Goal: Task Accomplishment & Management: Complete application form

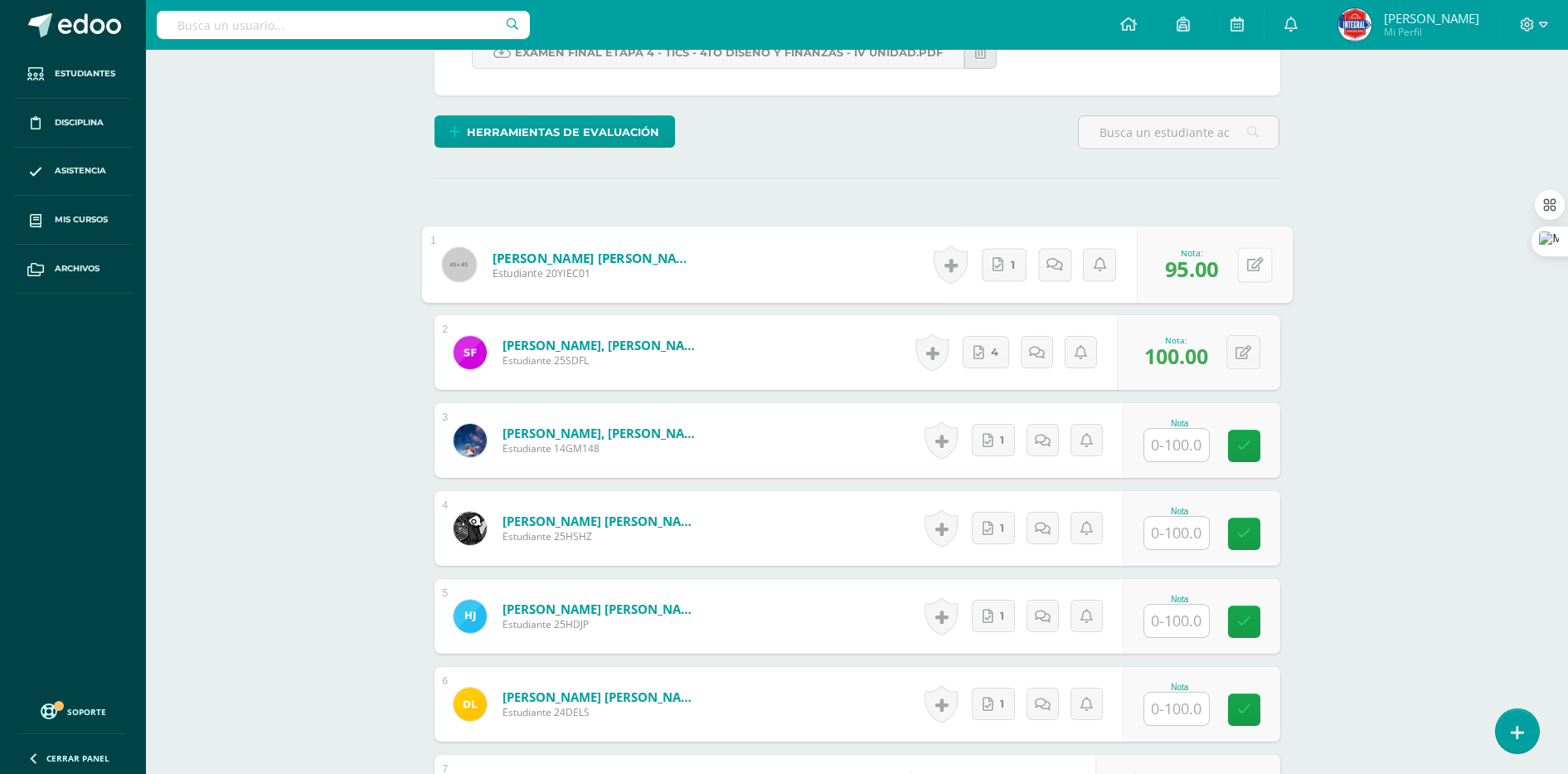
click at [1251, 265] on button at bounding box center [1254, 265] width 35 height 35
click at [0, 0] on link at bounding box center [0, 0] width 0 height 0
click at [1262, 269] on icon at bounding box center [1254, 264] width 17 height 14
type input "91"
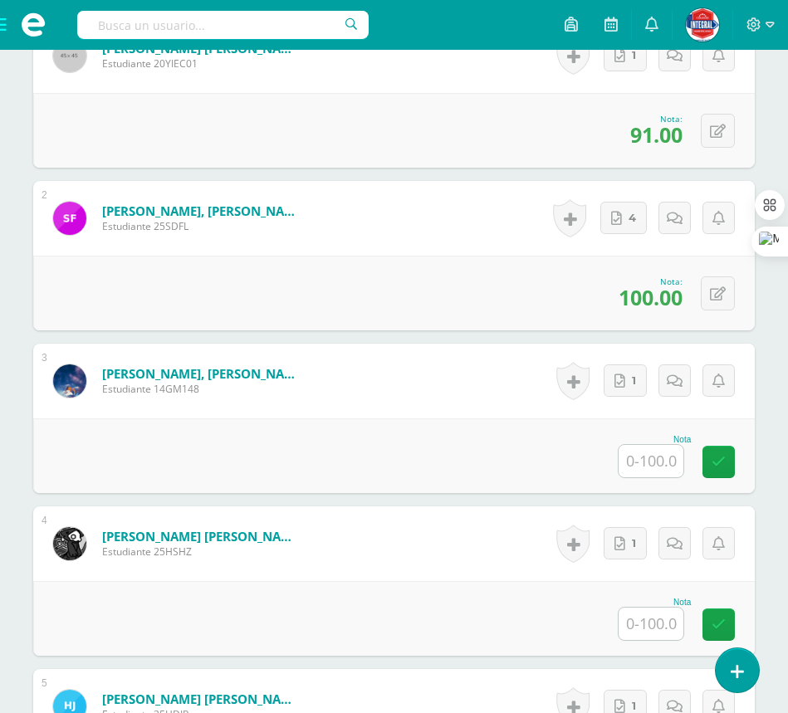
scroll to position [801, 0]
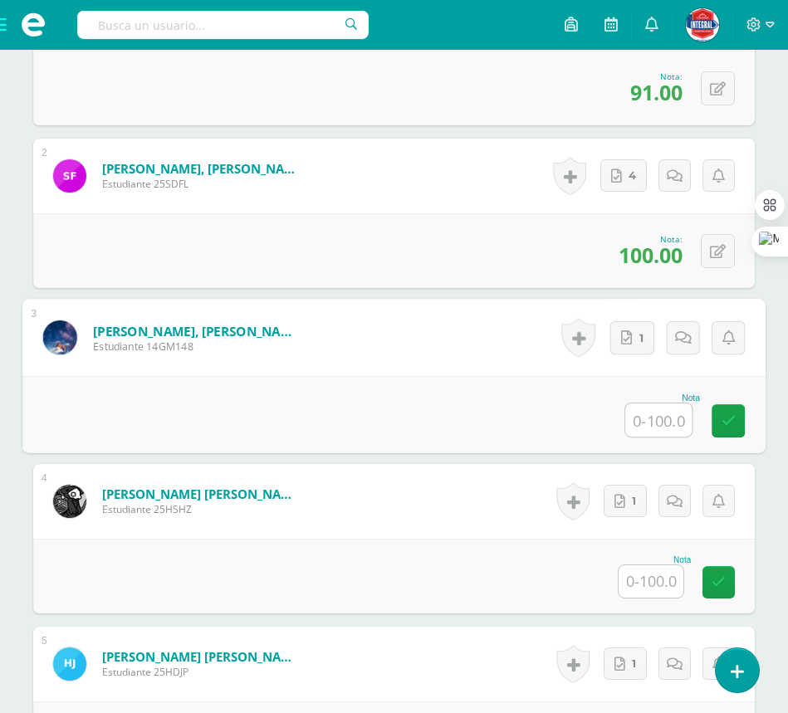
click at [660, 414] on input "text" at bounding box center [658, 420] width 66 height 33
type input "51"
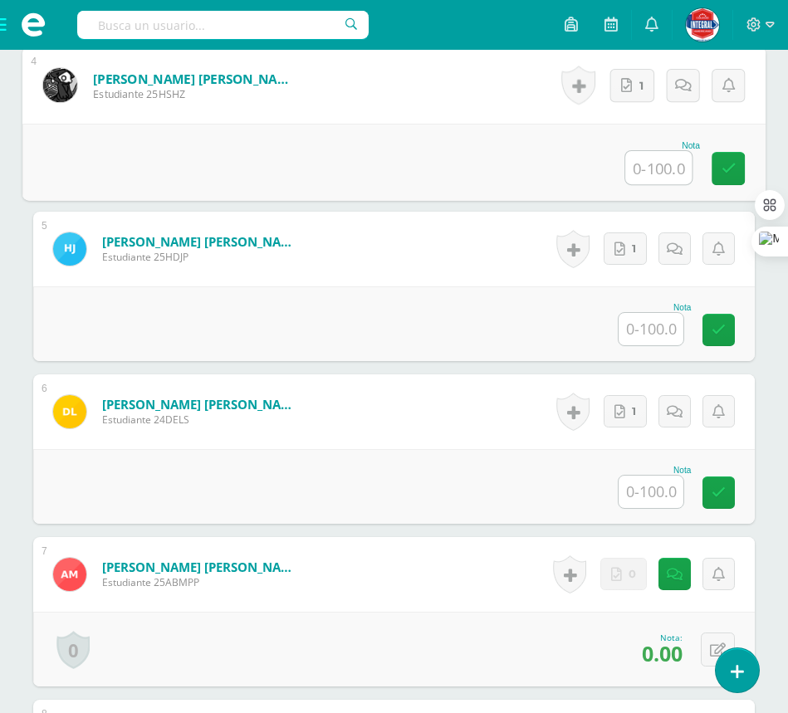
scroll to position [1112, 0]
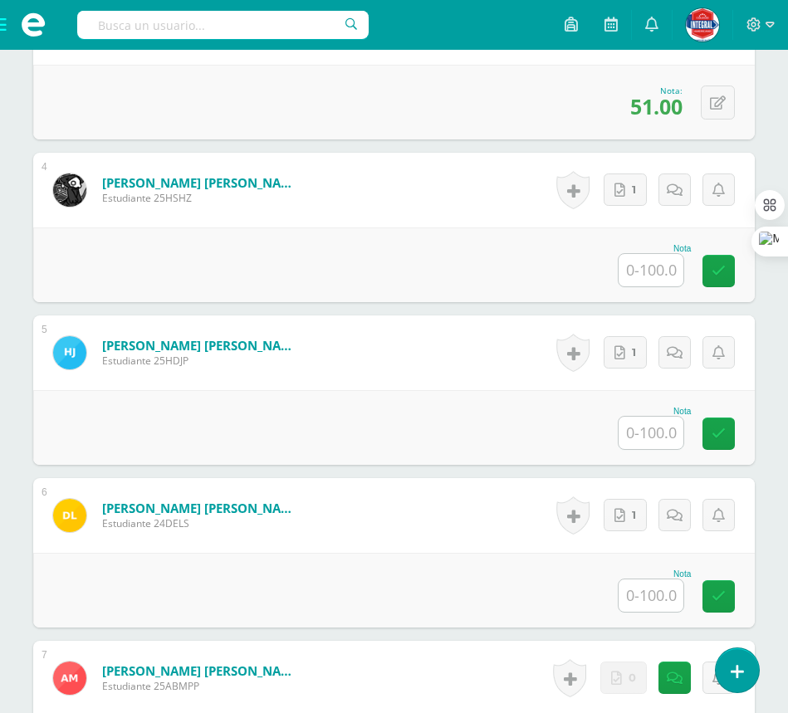
click at [655, 267] on input "text" at bounding box center [651, 270] width 65 height 32
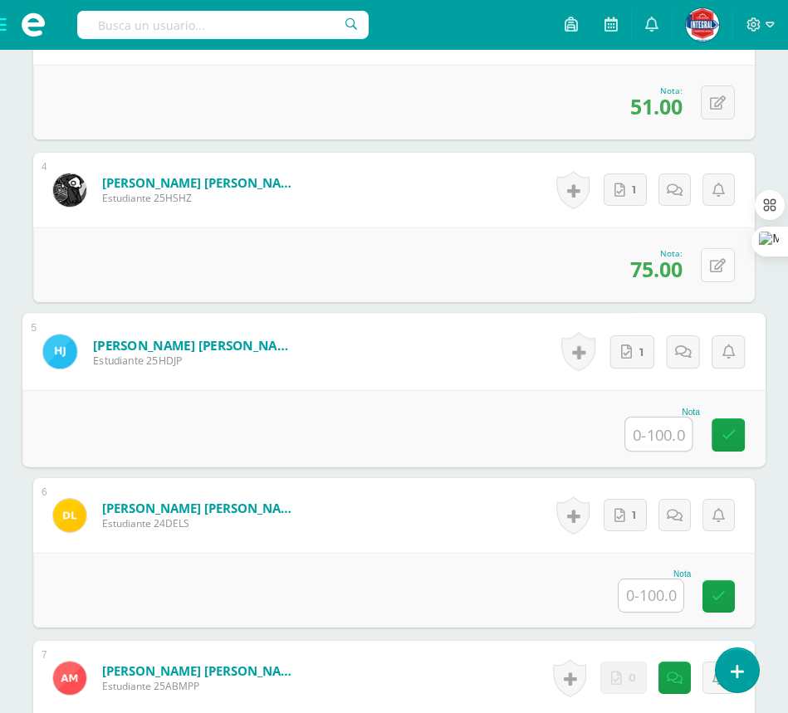
click at [719, 268] on icon at bounding box center [718, 266] width 16 height 14
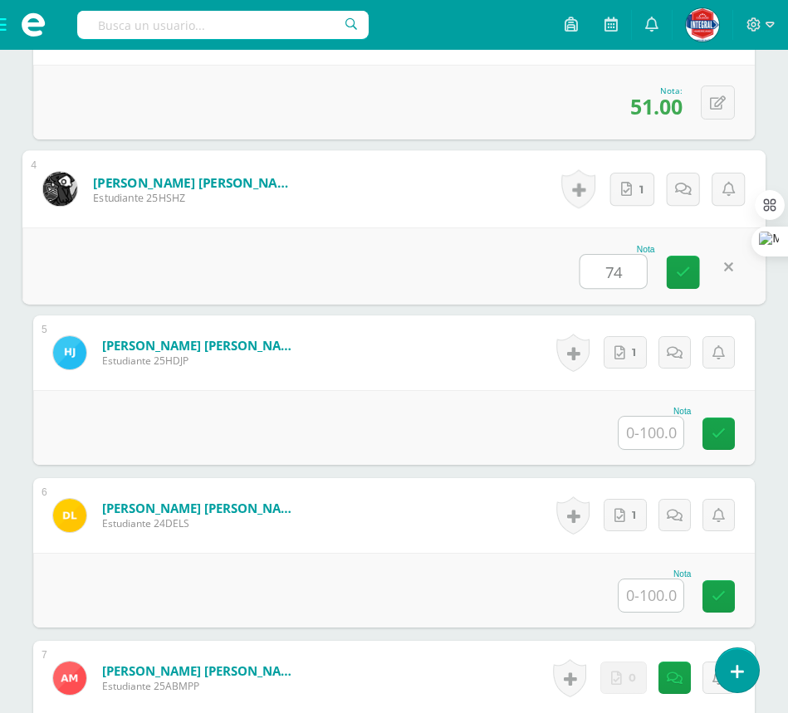
type input "74"
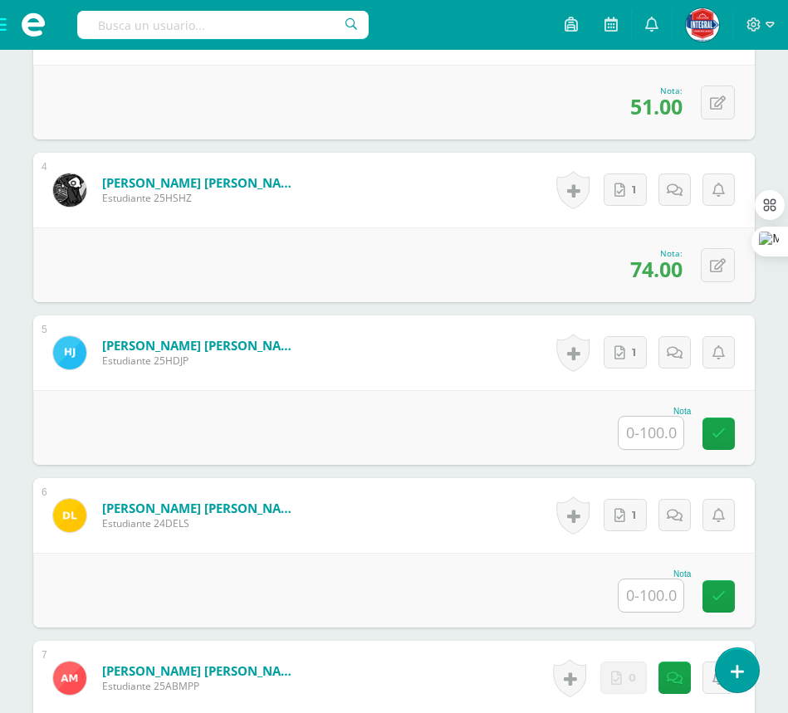
click at [659, 429] on input "text" at bounding box center [651, 433] width 65 height 32
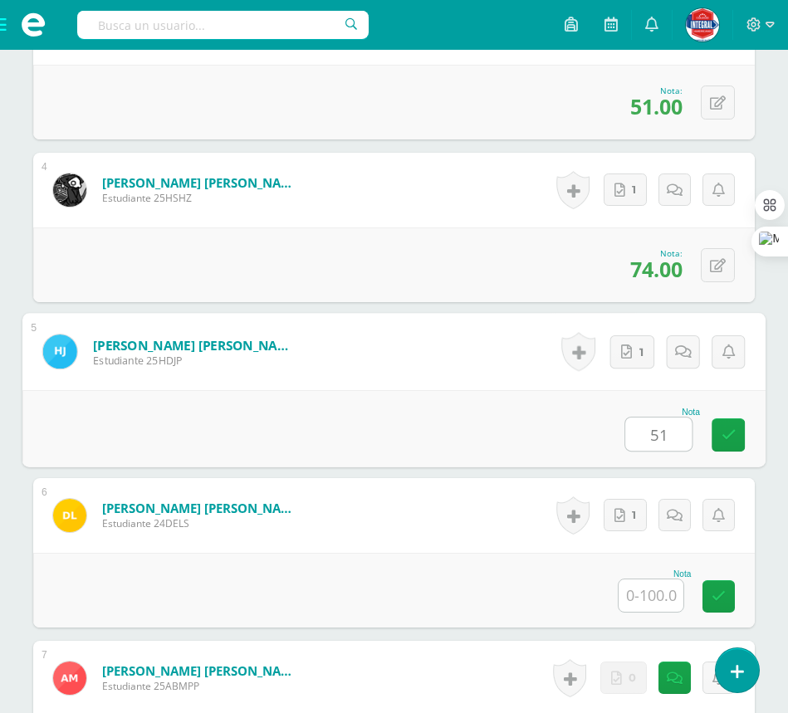
type input "51"
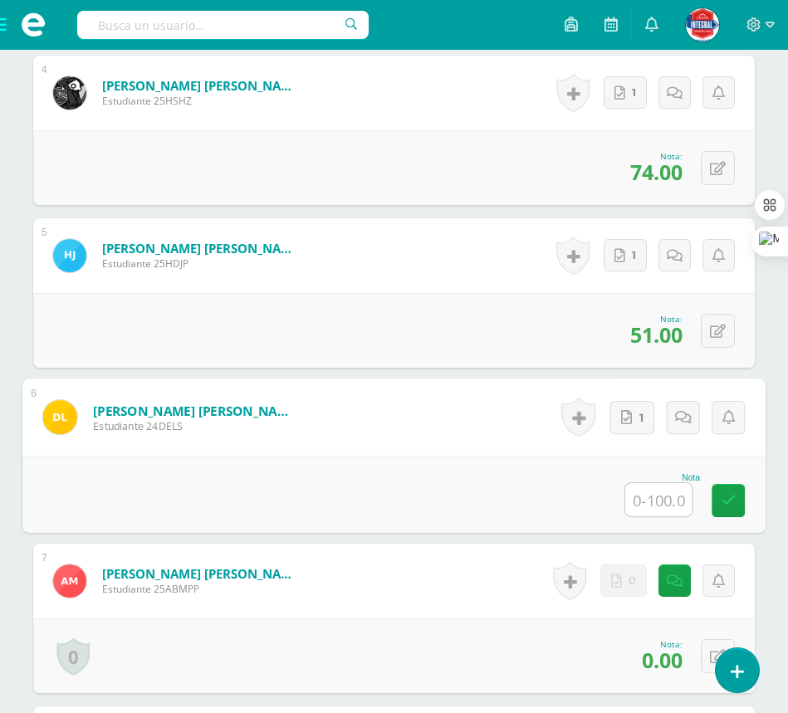
scroll to position [1320, 0]
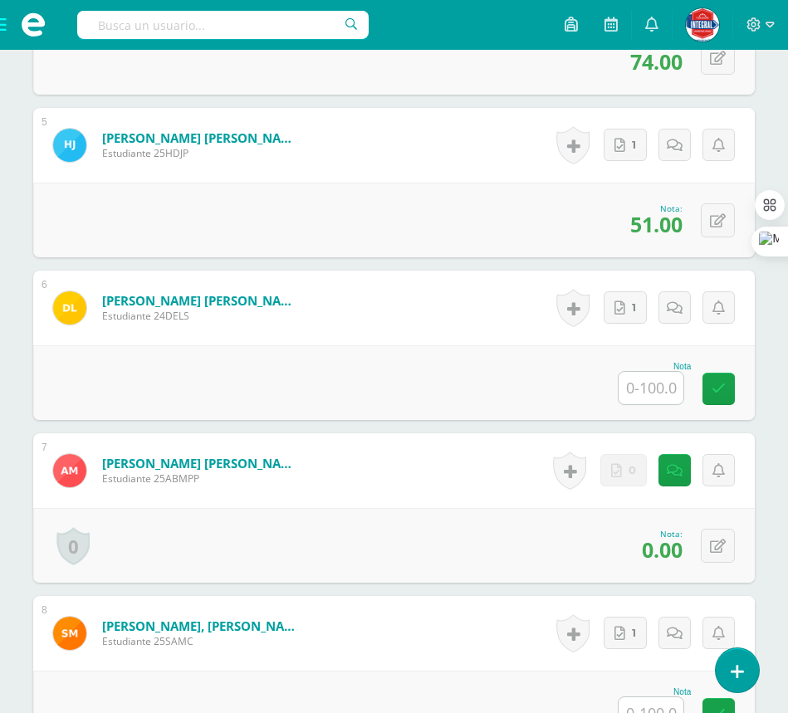
click at [661, 386] on input "text" at bounding box center [651, 388] width 65 height 32
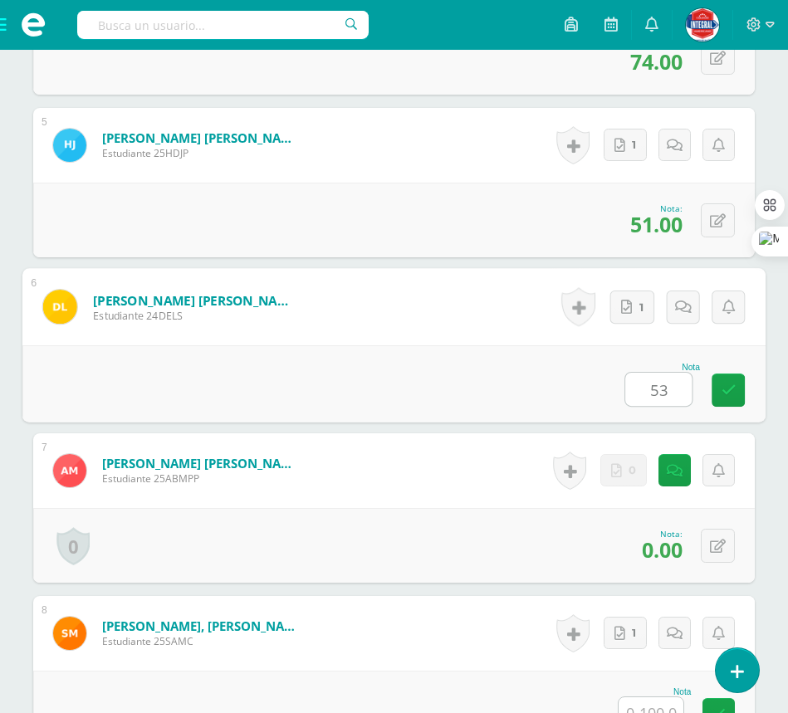
type input "53"
click at [446, 369] on div "Nota 53" at bounding box center [393, 384] width 743 height 77
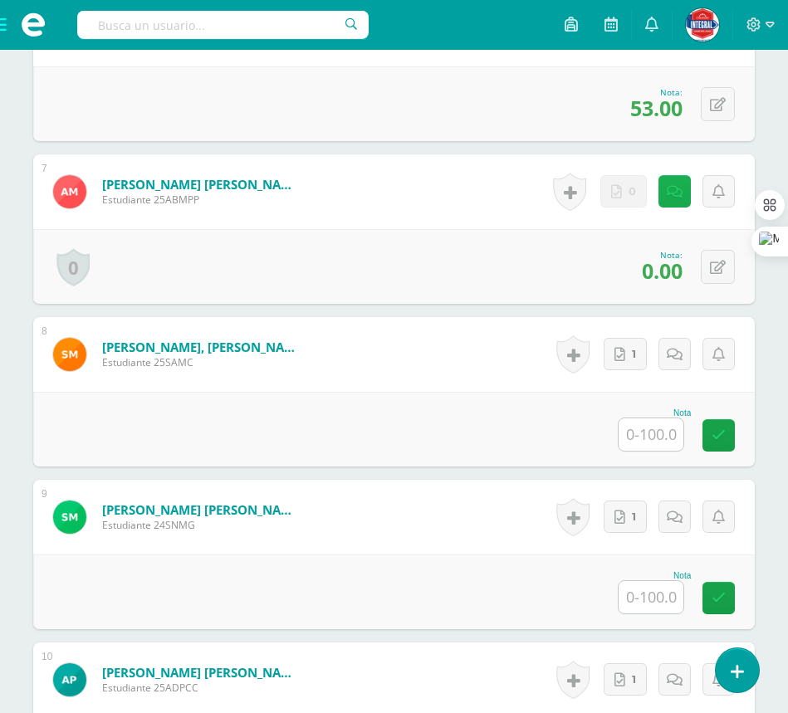
scroll to position [1631, 0]
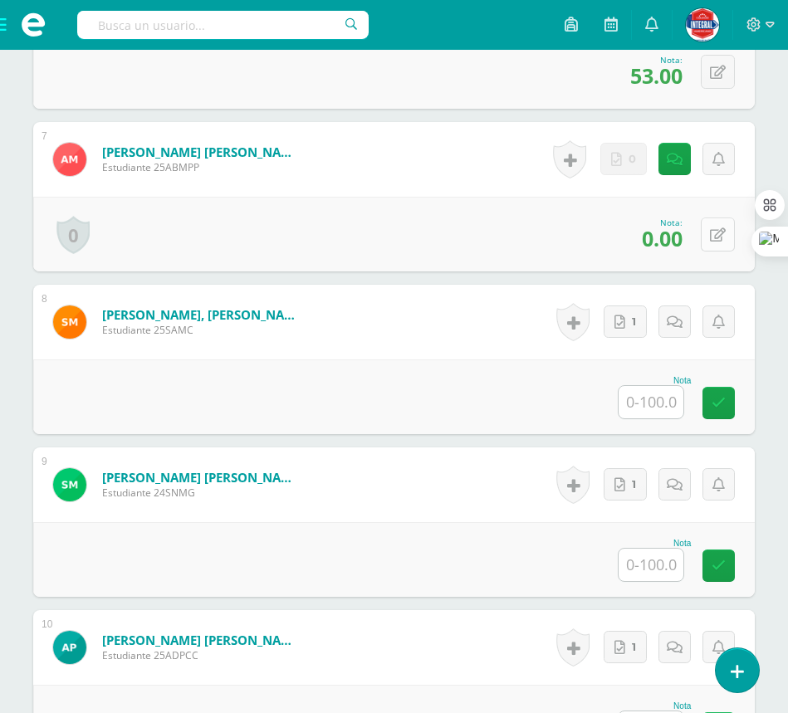
click at [715, 239] on icon at bounding box center [718, 235] width 16 height 14
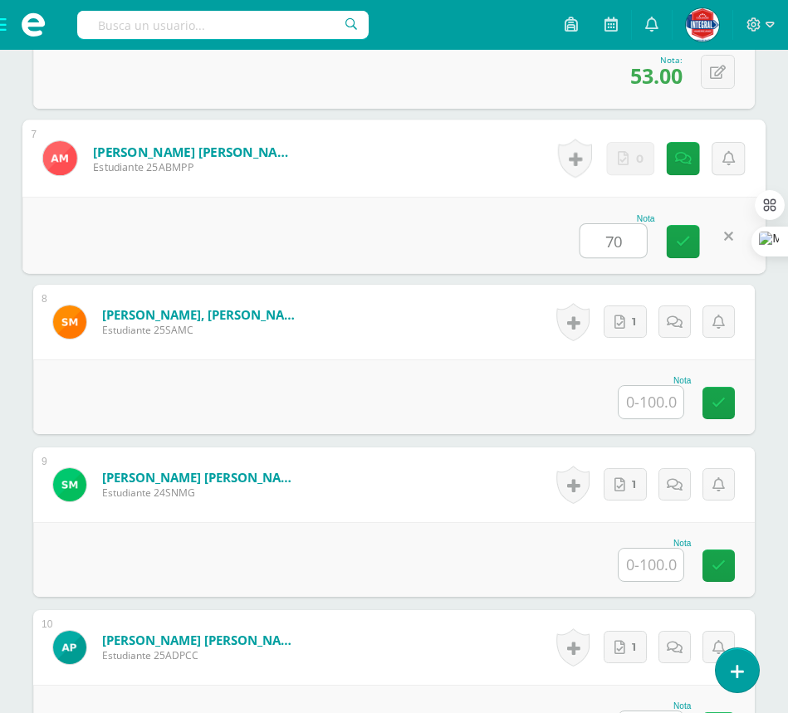
type input "70"
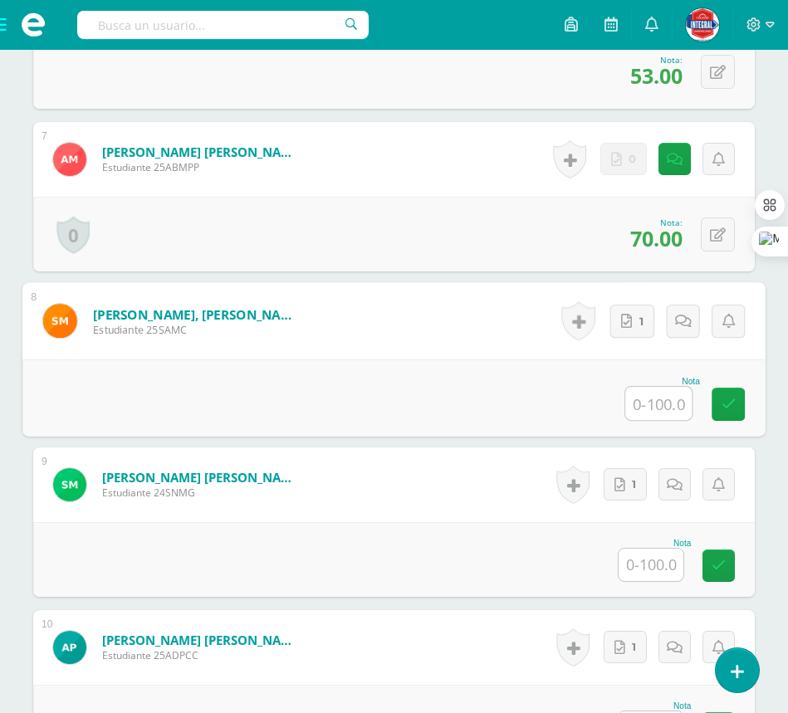
click at [635, 400] on input "text" at bounding box center [658, 403] width 66 height 33
type input "36"
click at [473, 409] on div "Nota 36" at bounding box center [393, 398] width 743 height 77
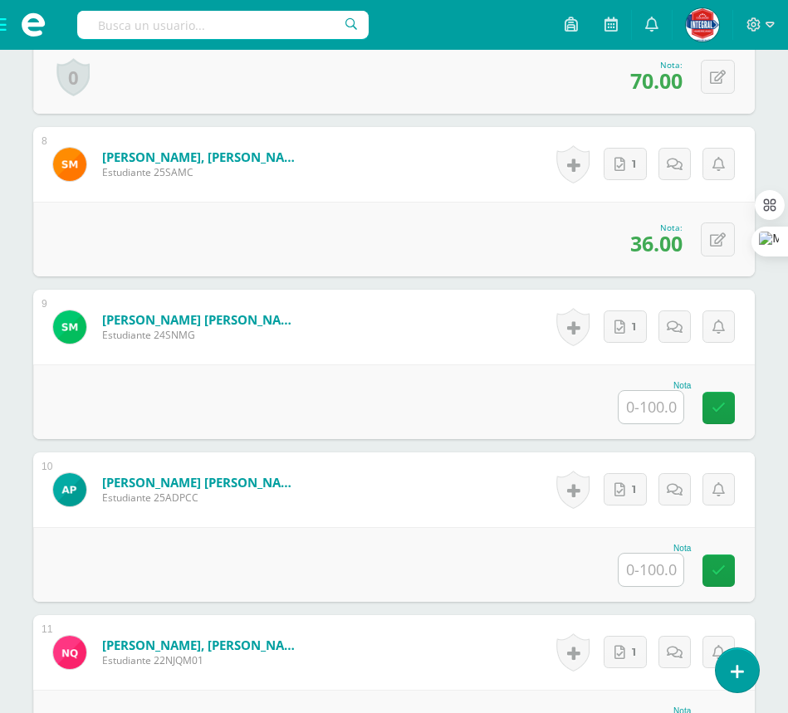
scroll to position [1839, 0]
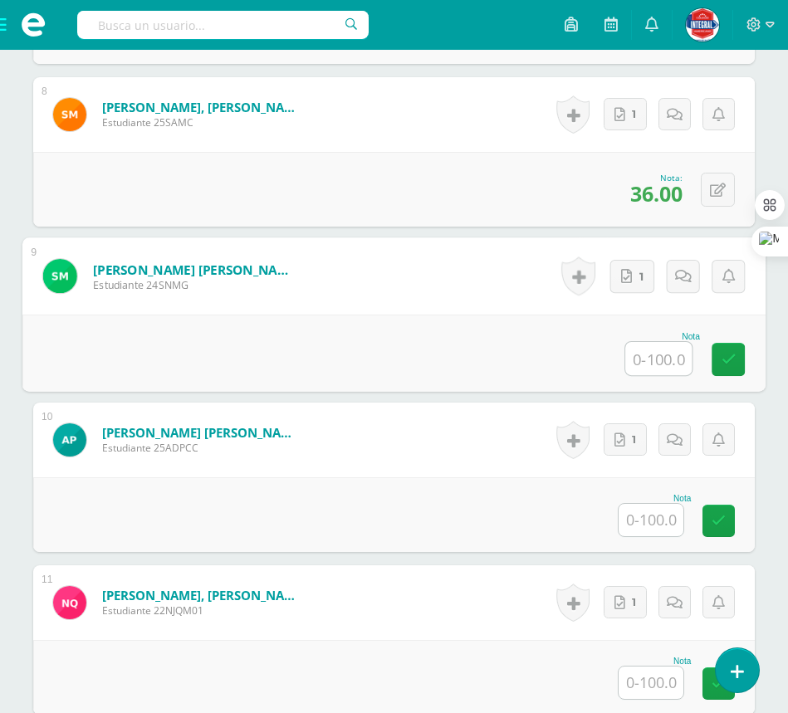
click at [679, 360] on input "text" at bounding box center [658, 358] width 66 height 33
type input "91"
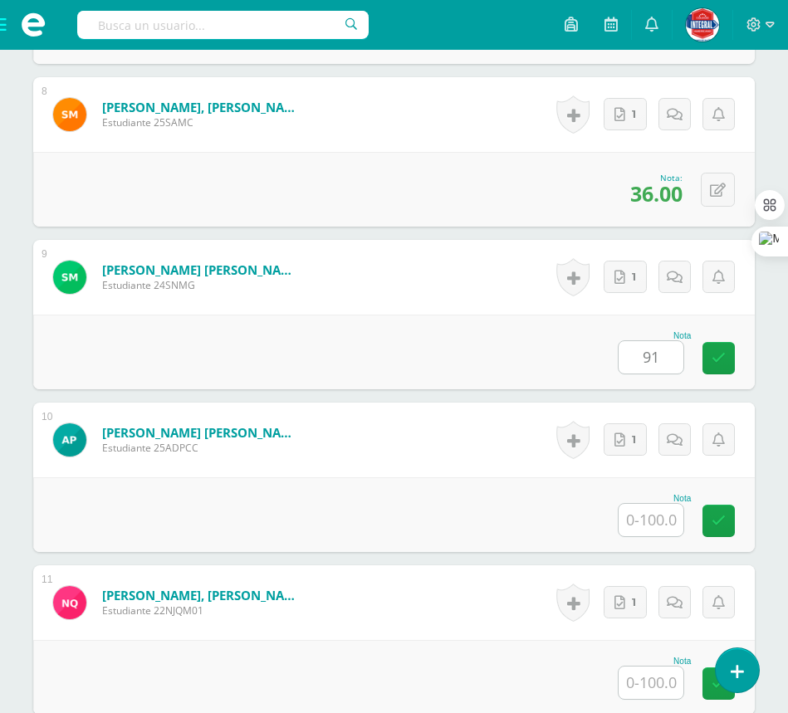
click at [502, 321] on div "Nota 91" at bounding box center [394, 352] width 722 height 75
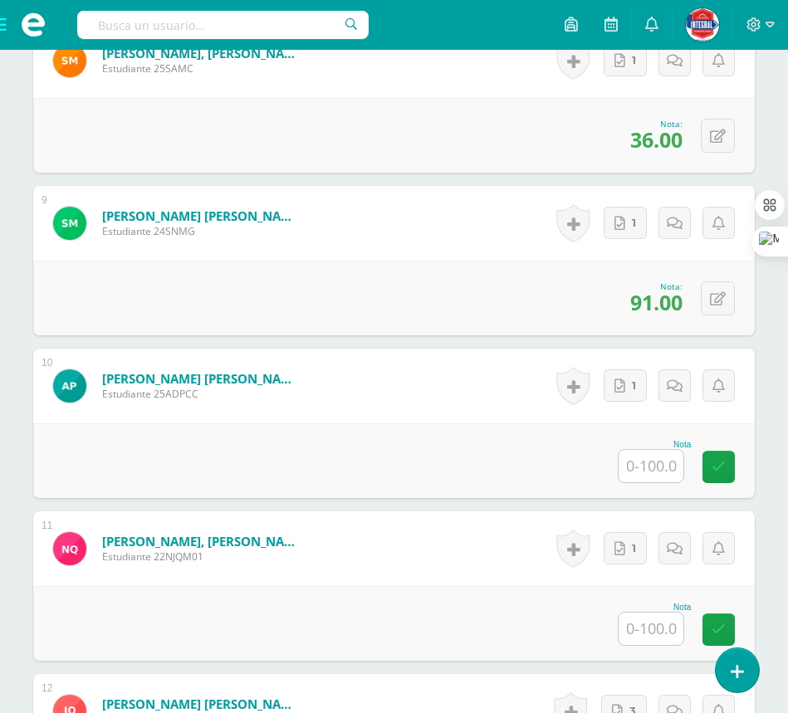
scroll to position [1943, 0]
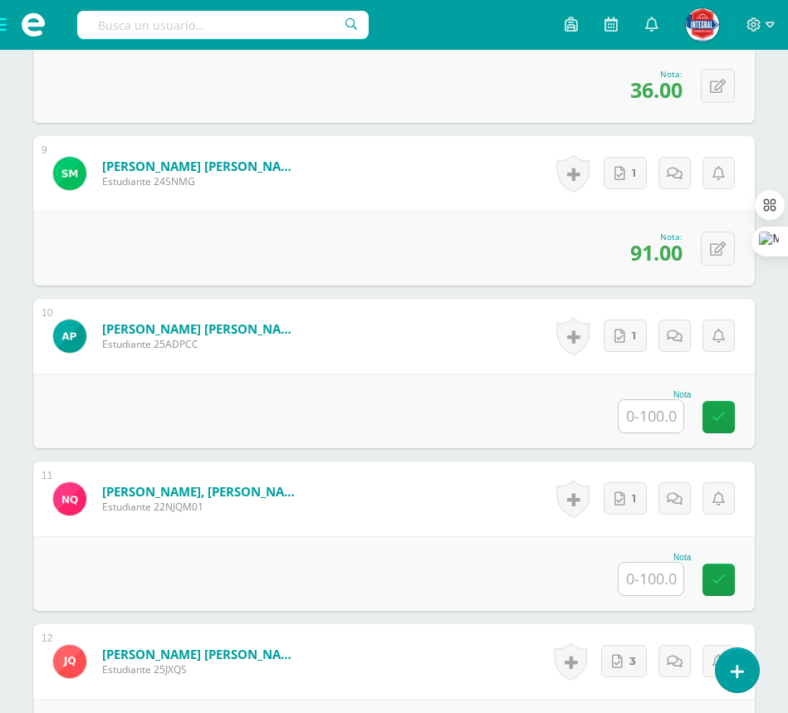
click at [656, 406] on input "text" at bounding box center [651, 416] width 65 height 32
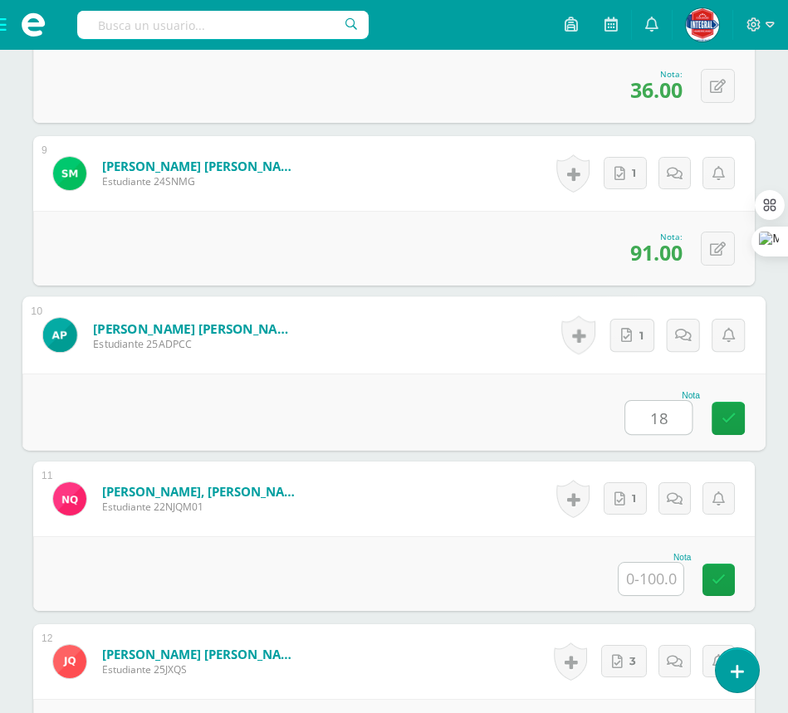
type input "18"
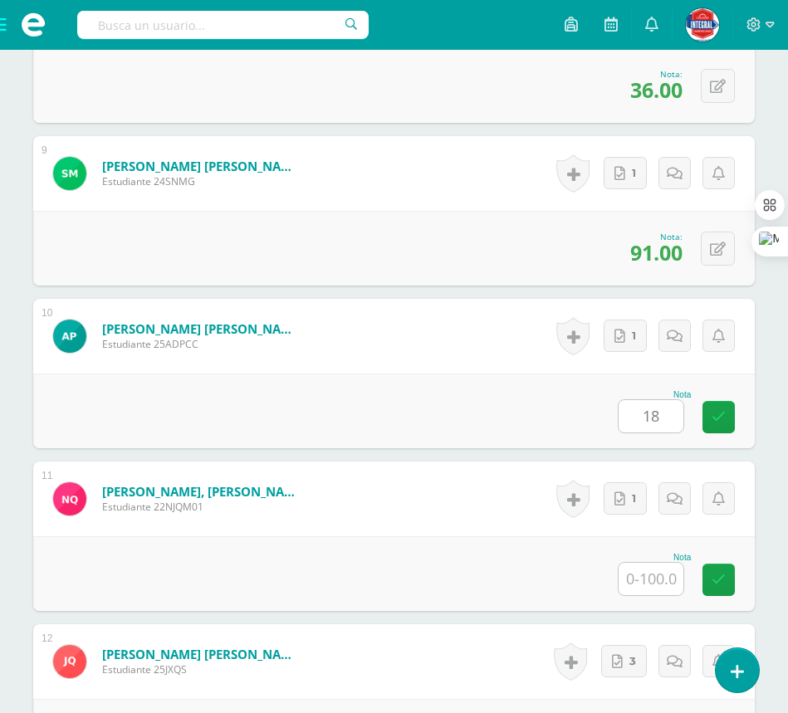
click at [473, 383] on div "Nota 18" at bounding box center [394, 411] width 722 height 75
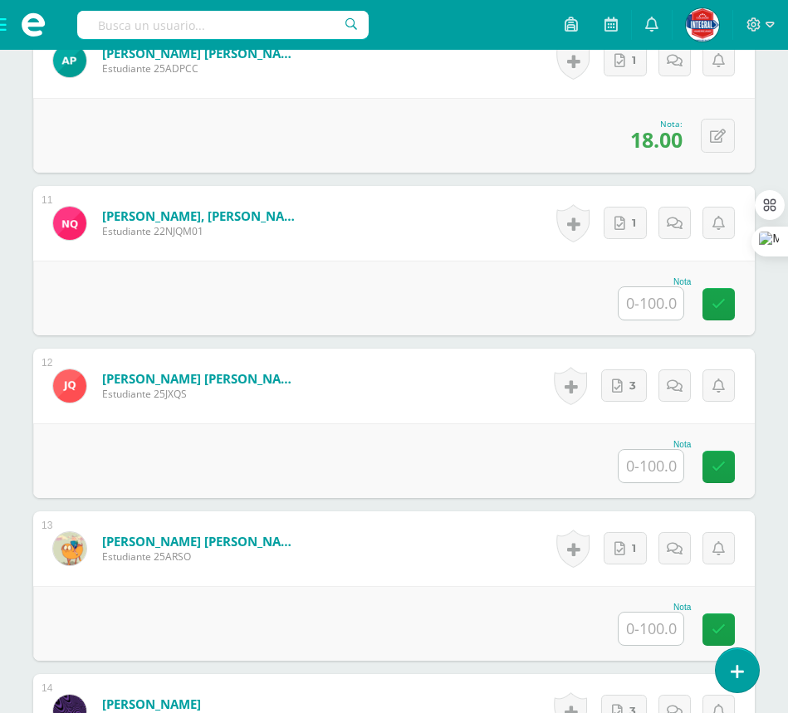
scroll to position [2254, 0]
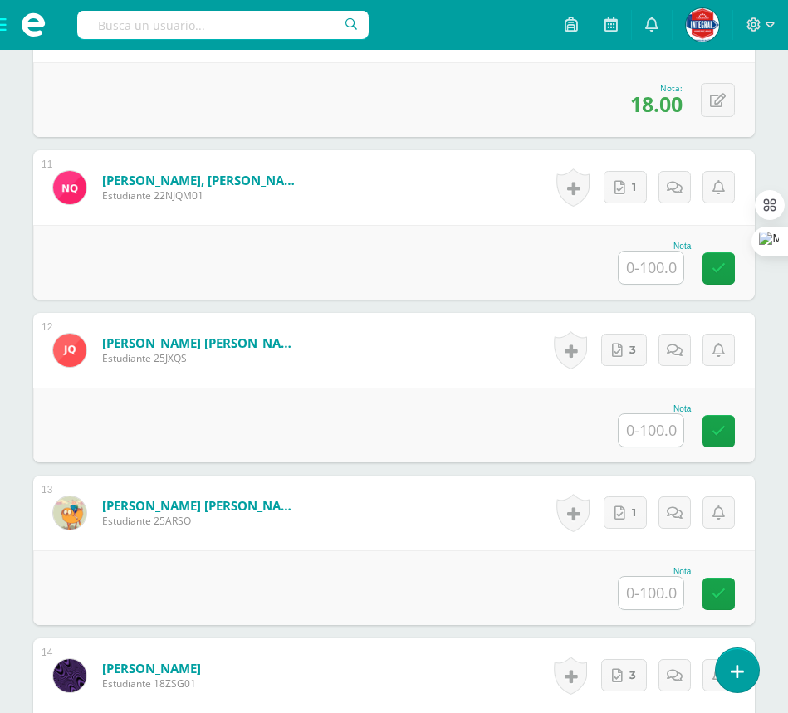
click at [664, 267] on input "text" at bounding box center [651, 268] width 65 height 32
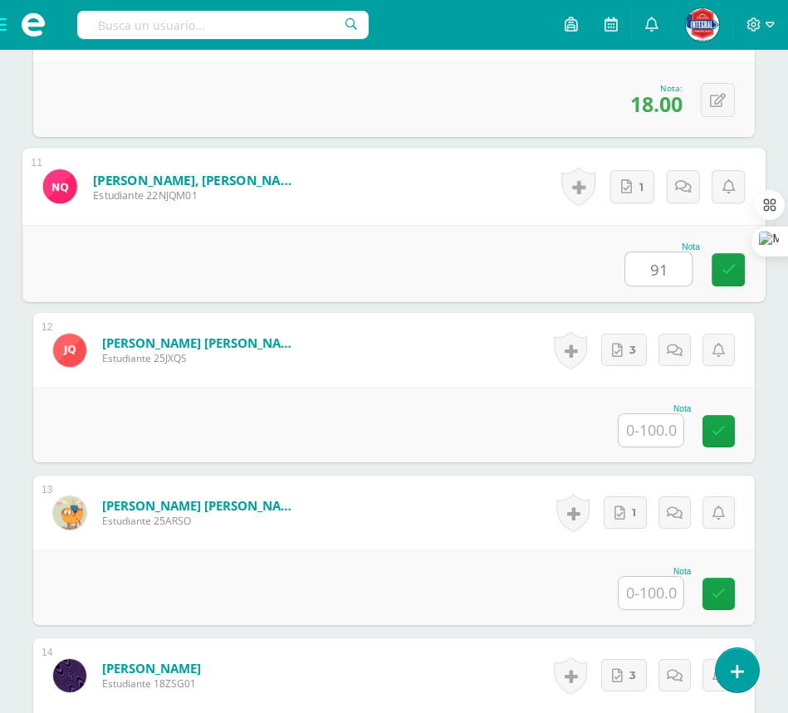
type input "91"
click at [450, 277] on div "Nota 91" at bounding box center [393, 263] width 743 height 77
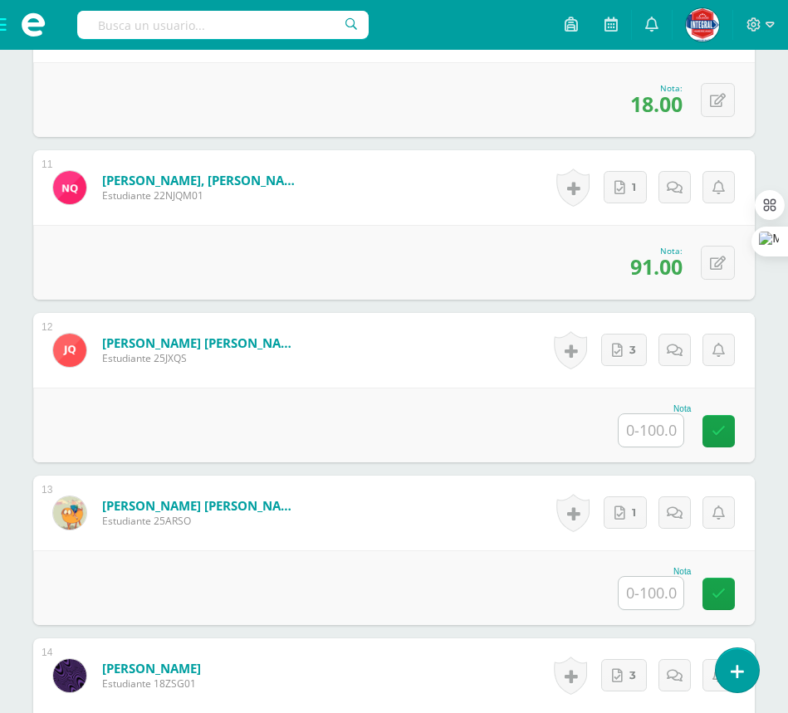
click at [638, 434] on input "text" at bounding box center [651, 430] width 65 height 32
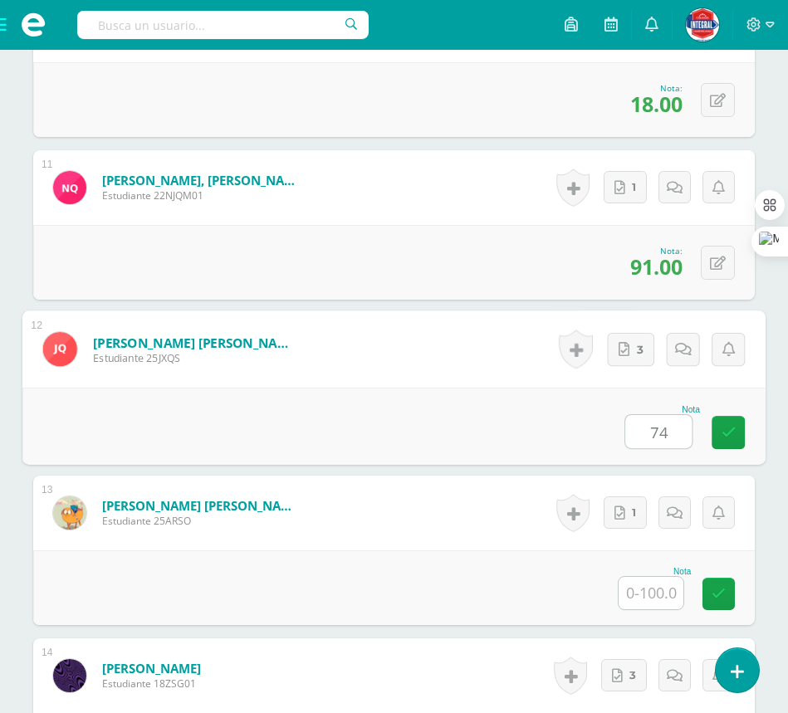
type input "74"
click at [458, 444] on div "Nota 74" at bounding box center [393, 426] width 743 height 77
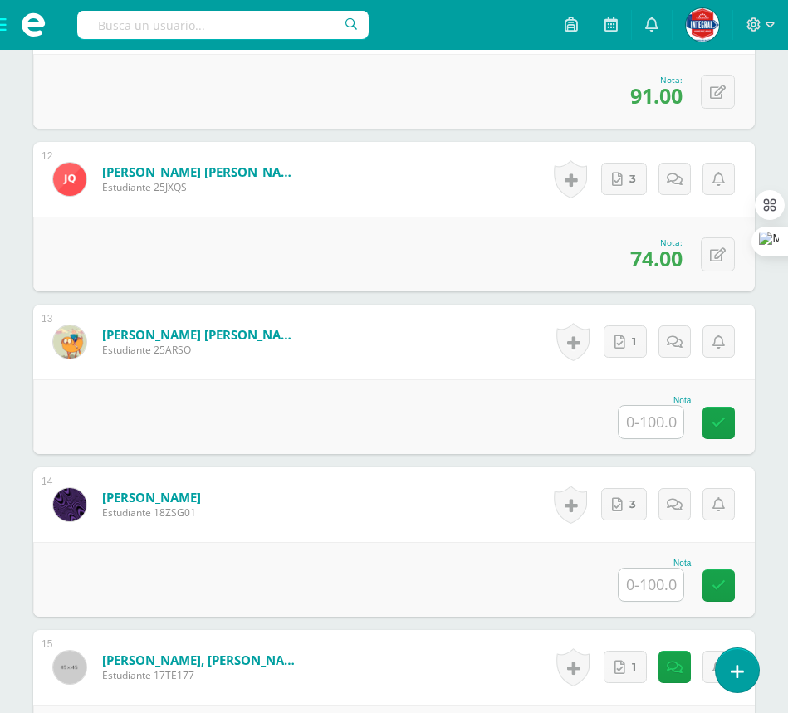
scroll to position [2462, 0]
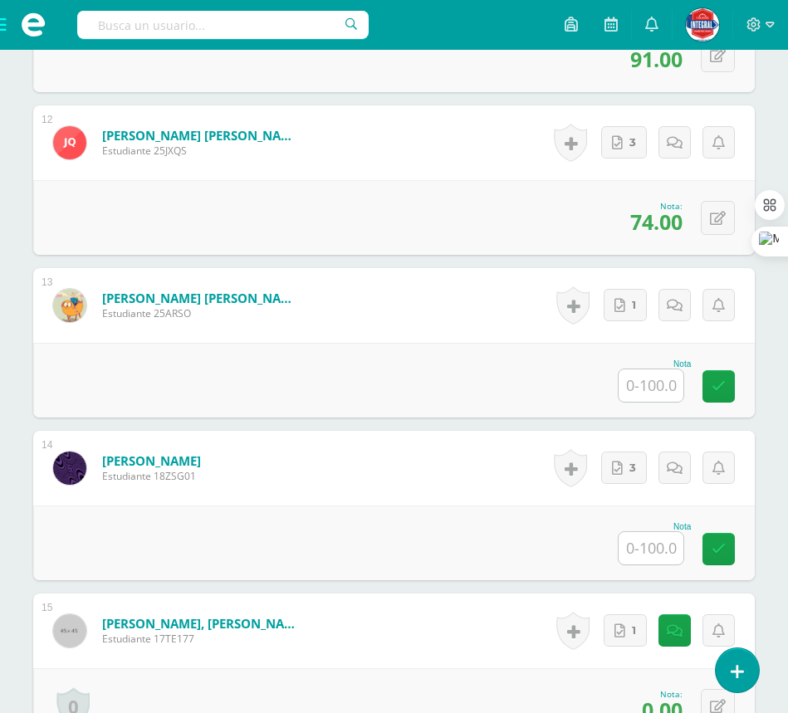
click at [658, 395] on input "text" at bounding box center [651, 386] width 65 height 32
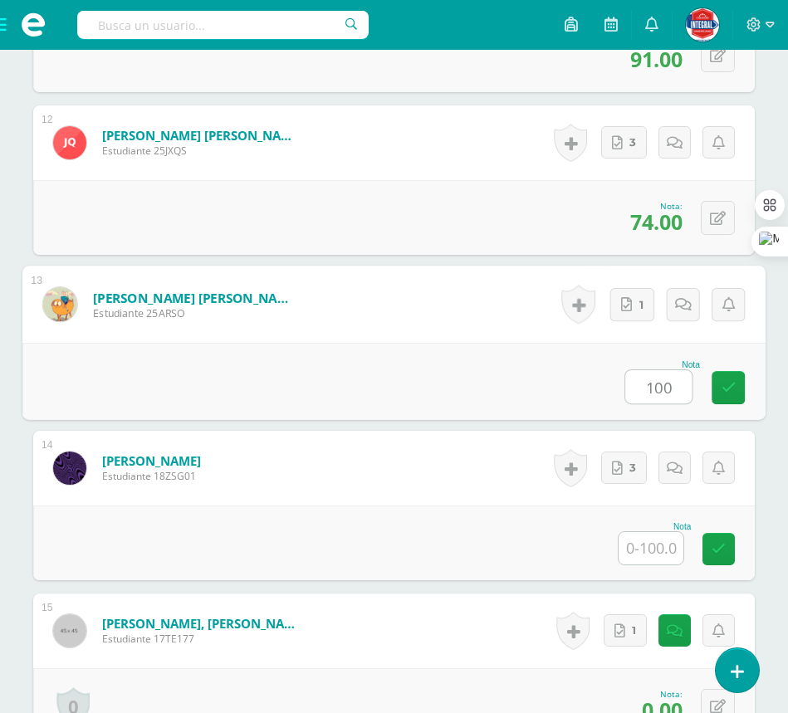
type input "100"
click at [419, 365] on div "Nota 100" at bounding box center [393, 381] width 743 height 77
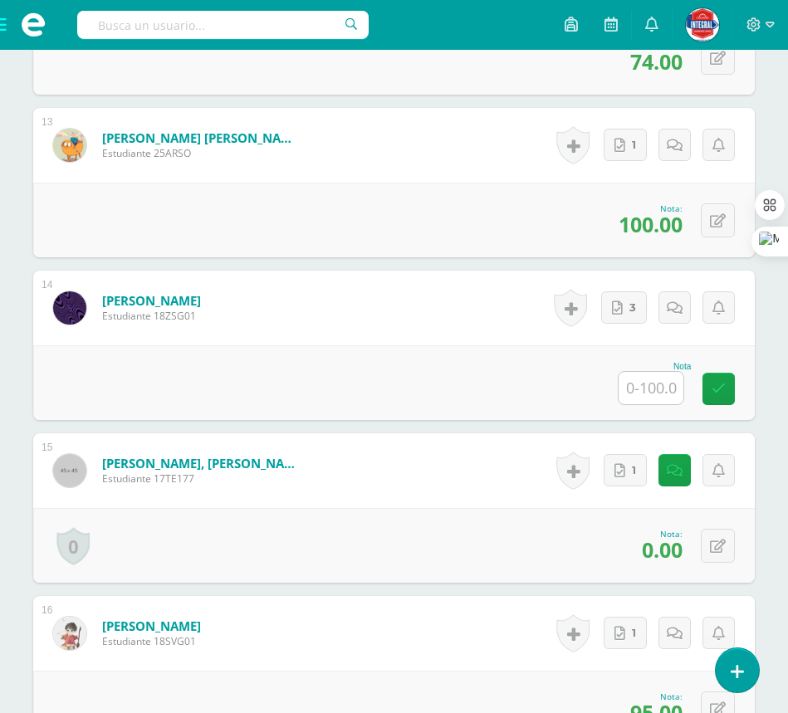
scroll to position [2670, 0]
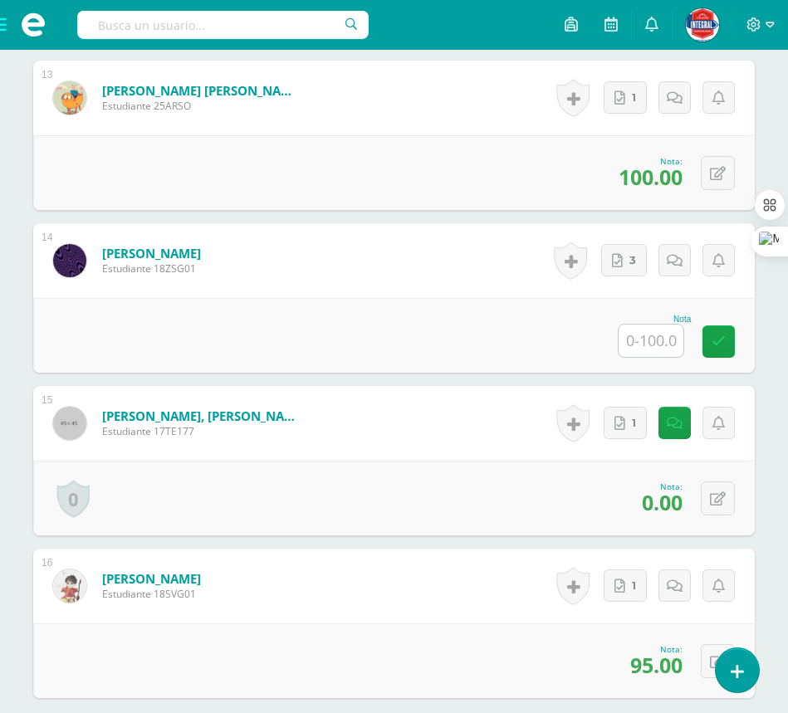
click at [634, 341] on input "text" at bounding box center [651, 341] width 65 height 32
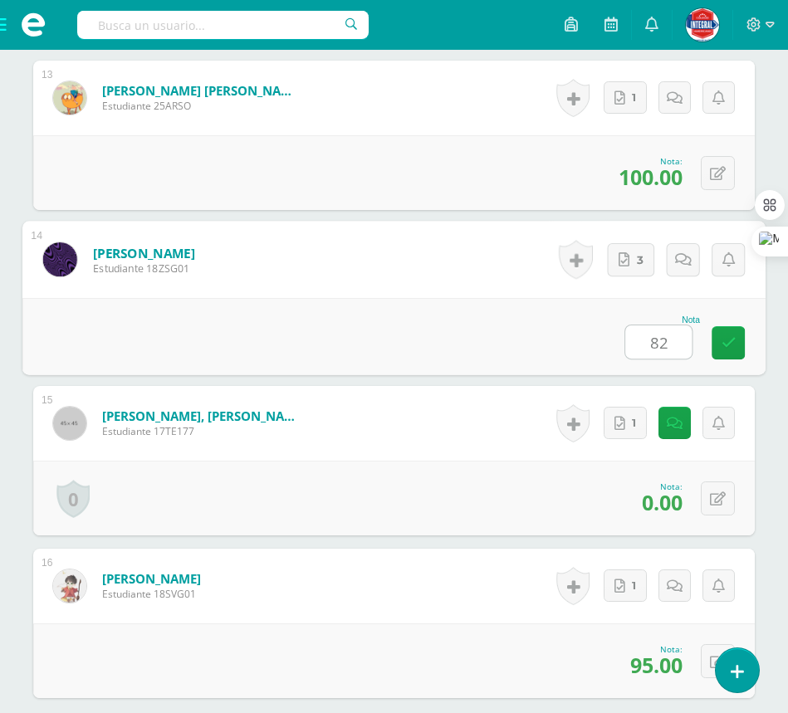
type input "82"
click at [479, 356] on div "Nota 82" at bounding box center [393, 336] width 743 height 77
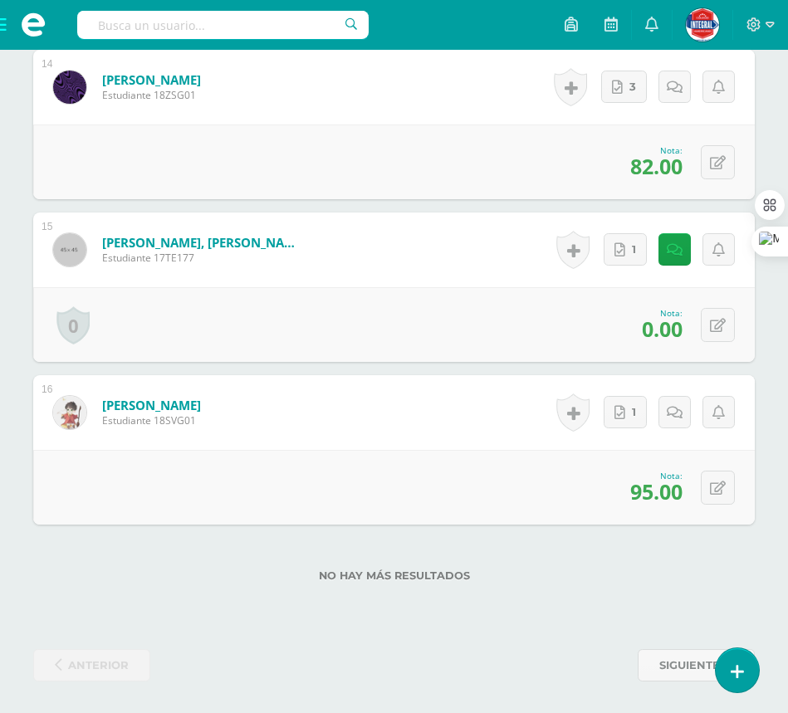
scroll to position [2845, 0]
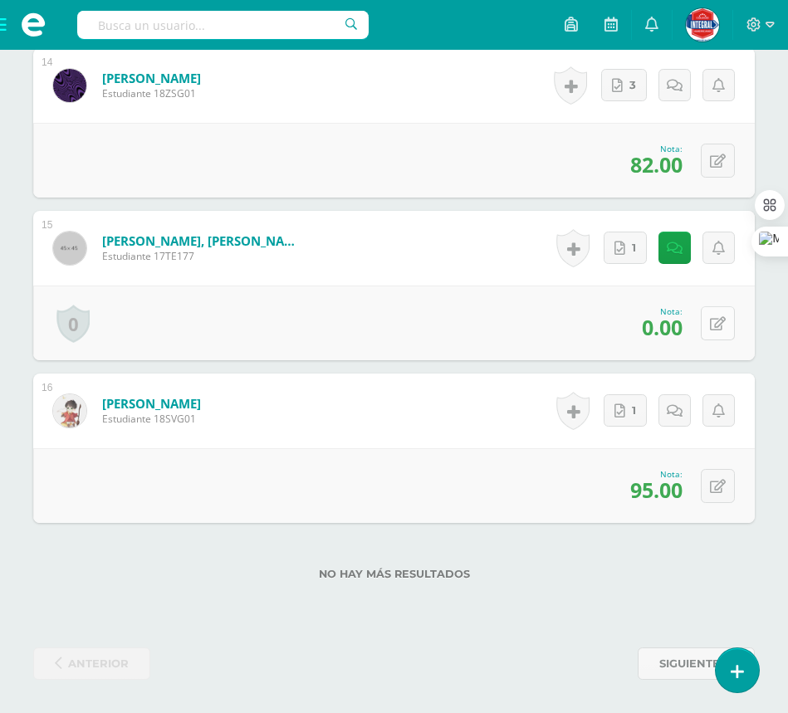
click at [714, 336] on button at bounding box center [718, 323] width 34 height 34
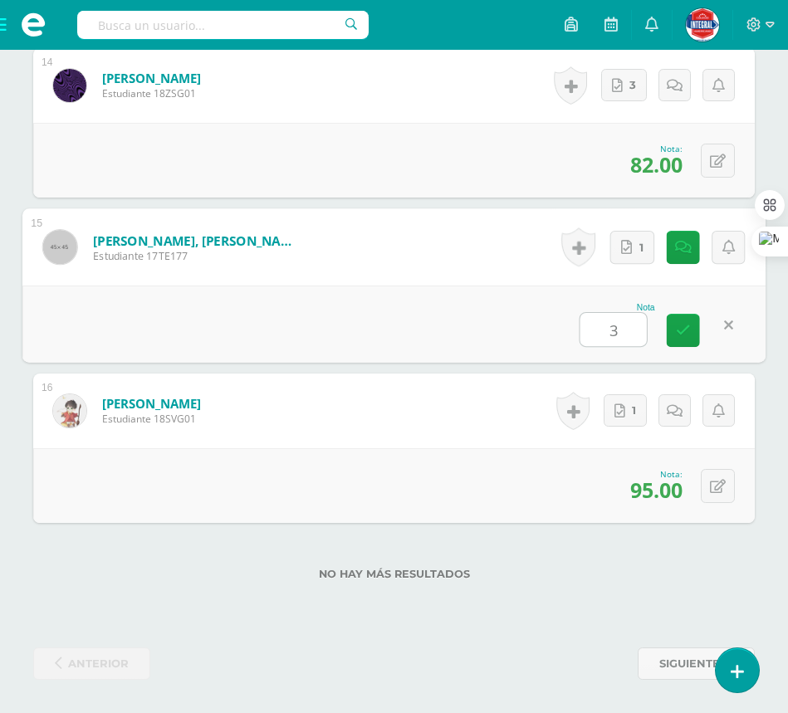
type input "30"
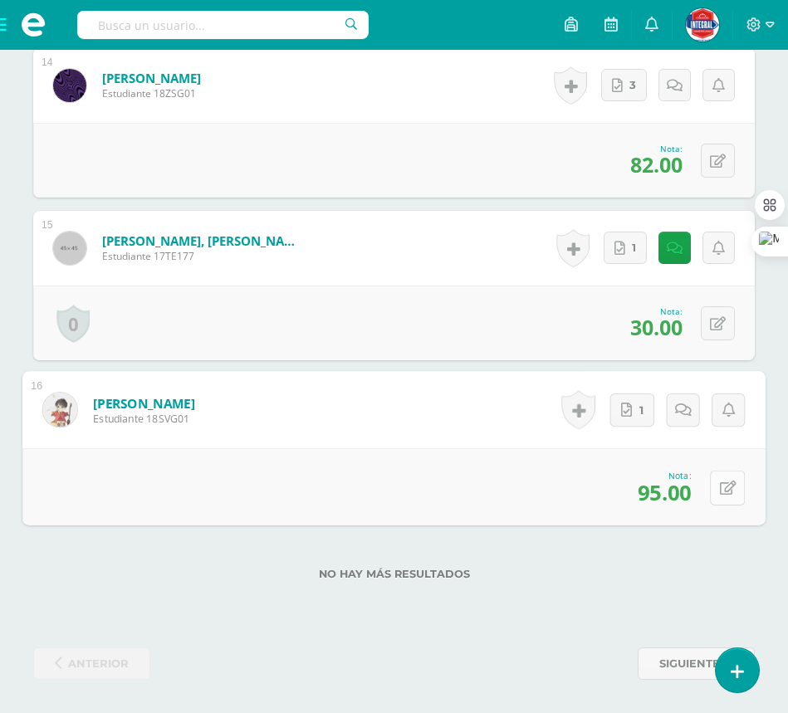
click at [725, 489] on icon at bounding box center [728, 488] width 17 height 14
type input "91"
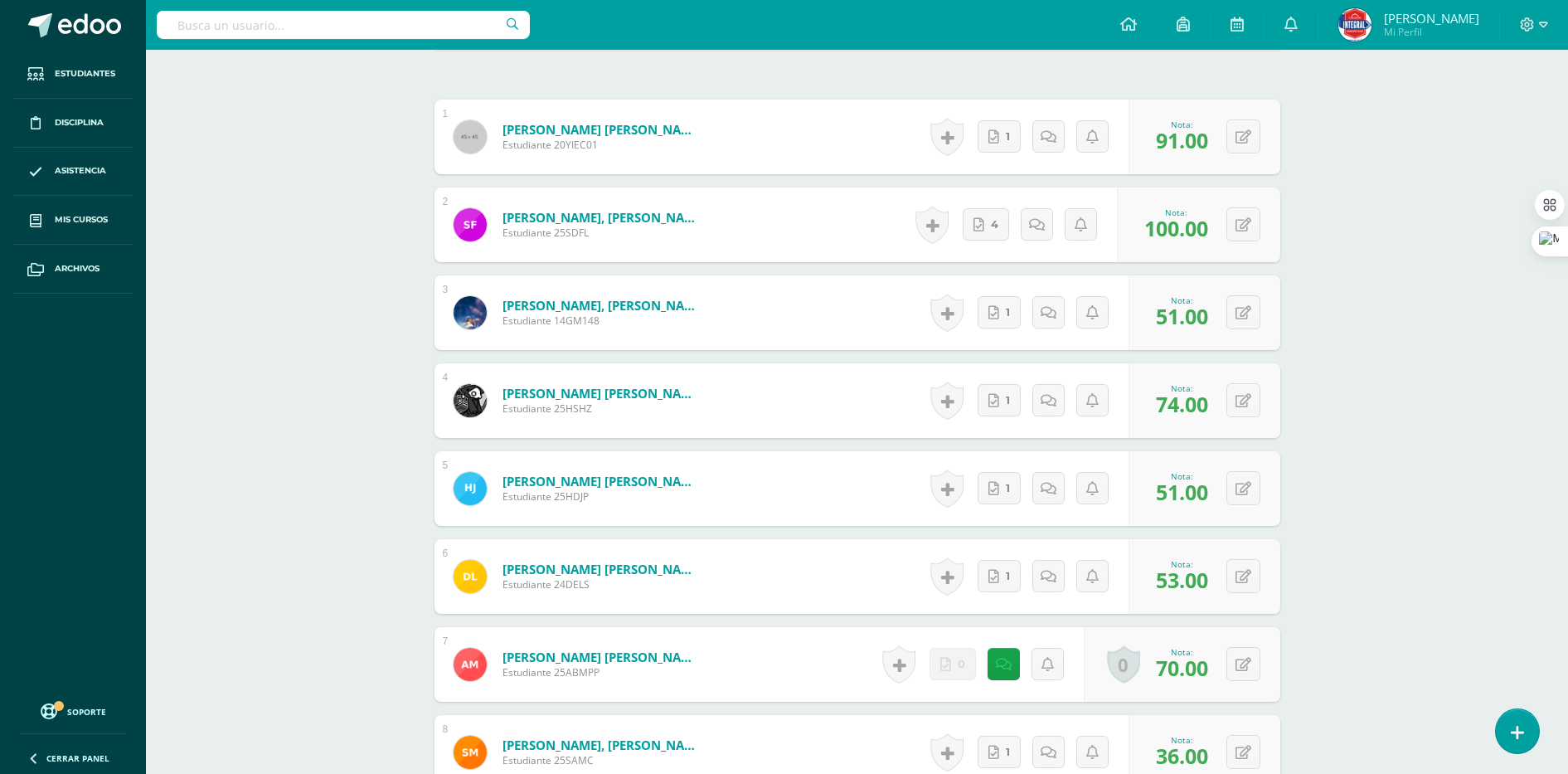
scroll to position [597, 0]
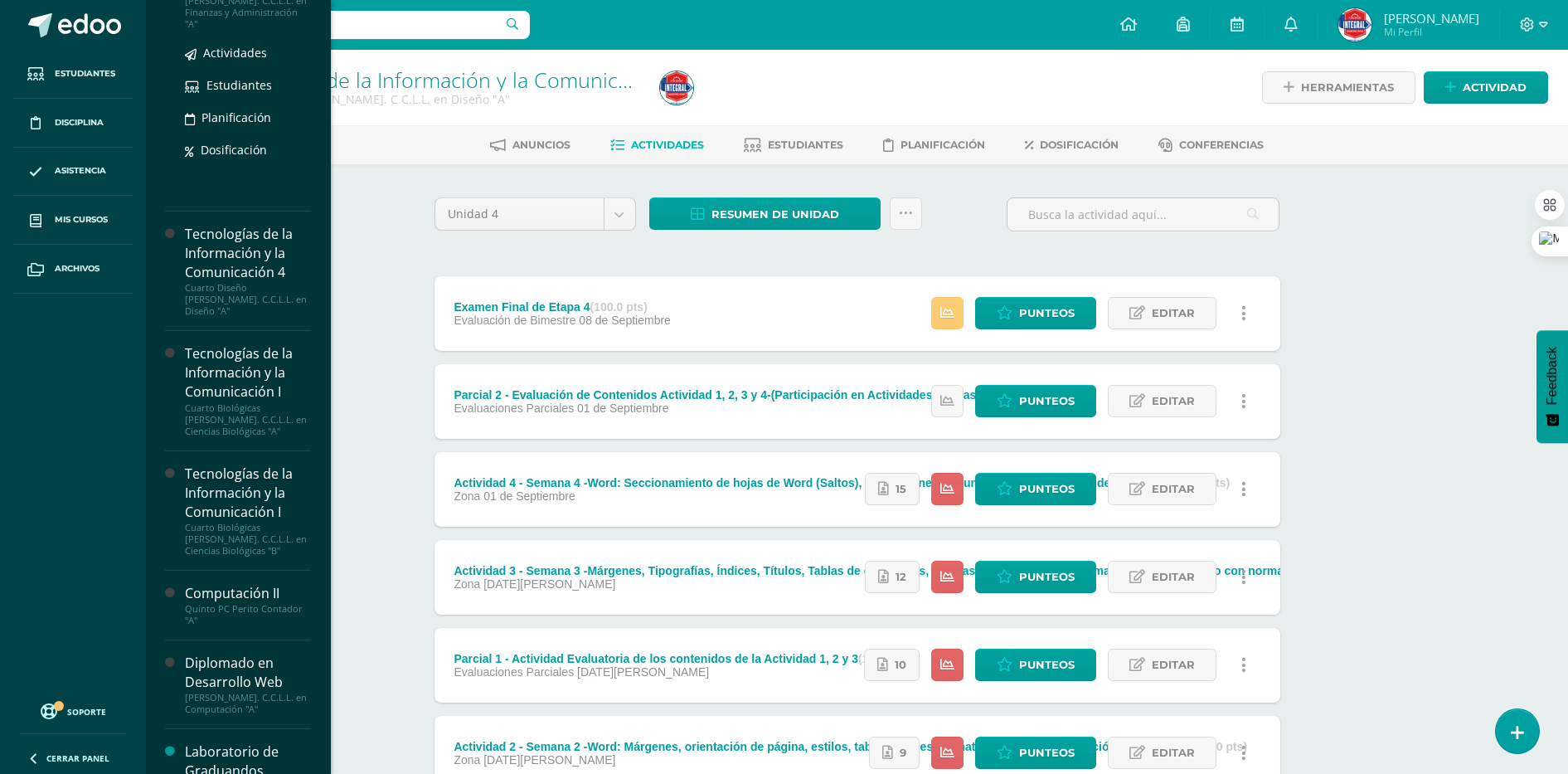
scroll to position [352, 0]
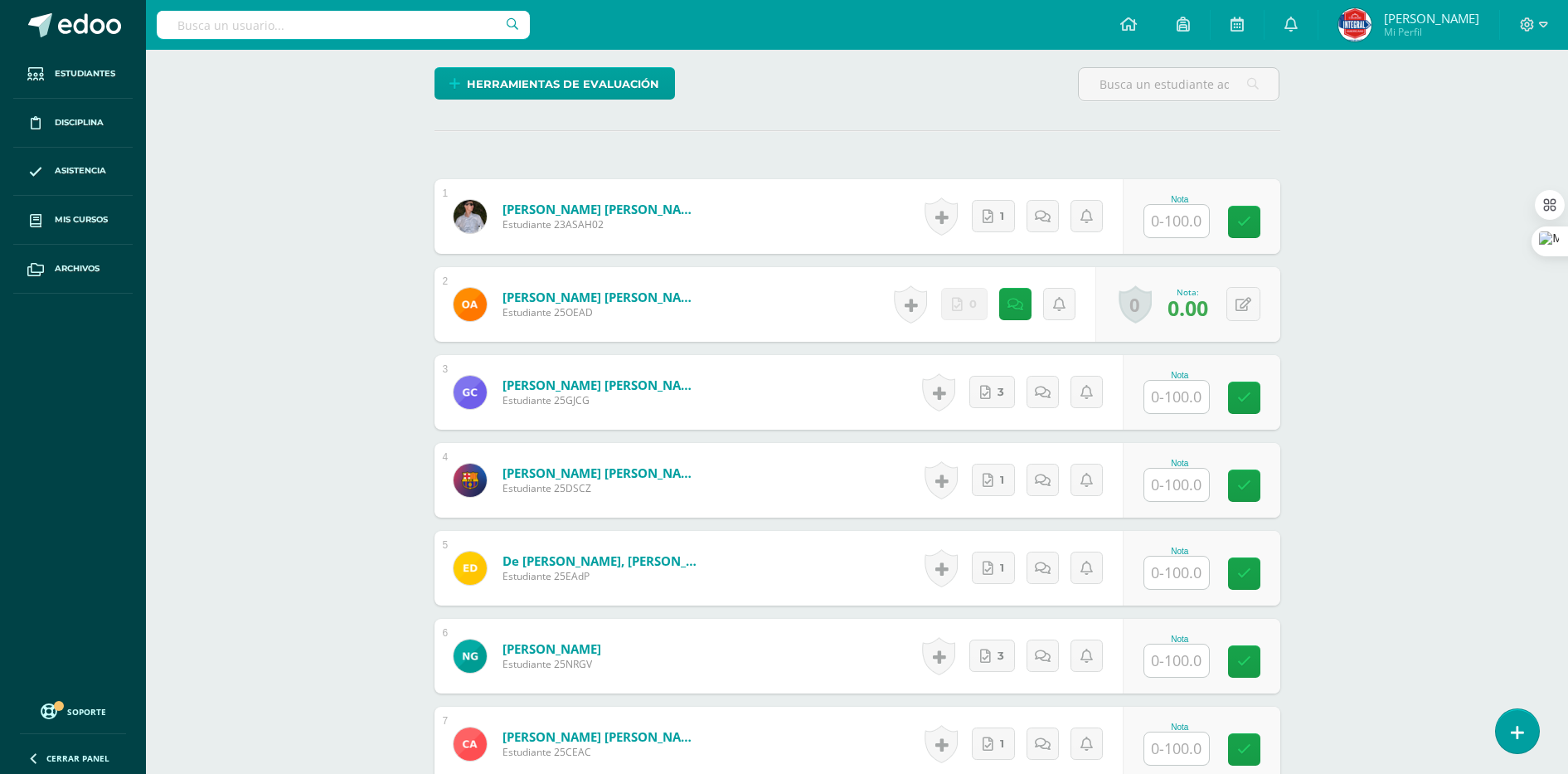
scroll to position [542, 0]
